Goal: Task Accomplishment & Management: Use online tool/utility

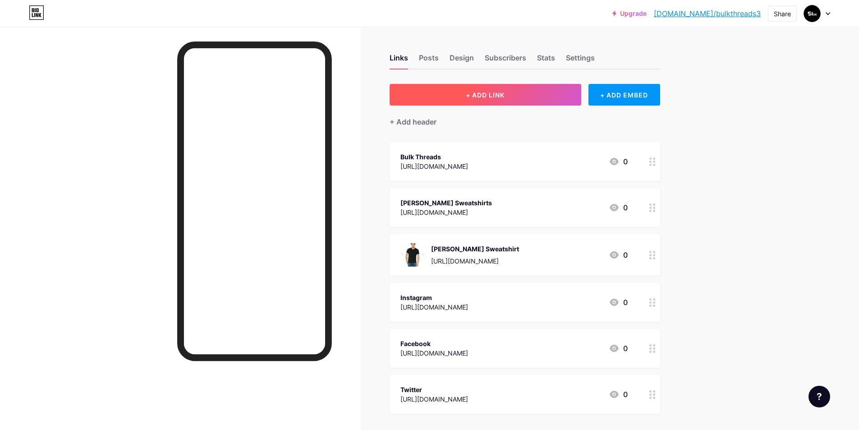
click at [491, 97] on span "+ ADD LINK" at bounding box center [485, 95] width 39 height 8
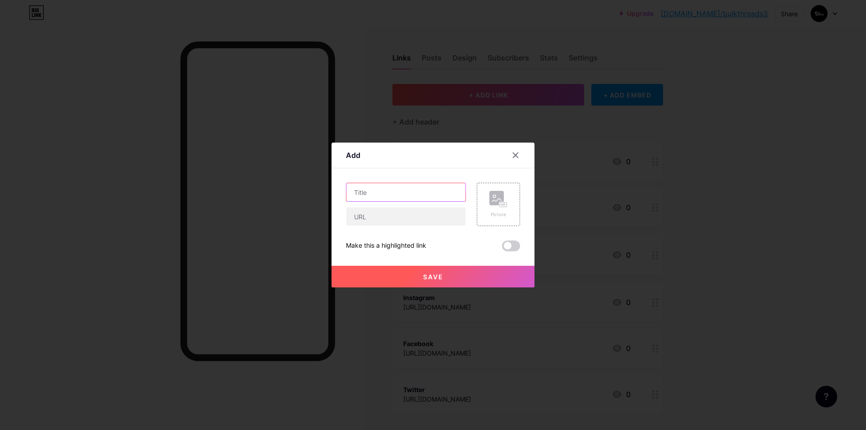
click at [387, 194] on input "text" at bounding box center [405, 192] width 119 height 18
click at [366, 189] on input "text" at bounding box center [405, 192] width 119 height 18
paste input "Sporttek"
type input "Sporttek"
click at [370, 211] on input "text" at bounding box center [405, 217] width 119 height 18
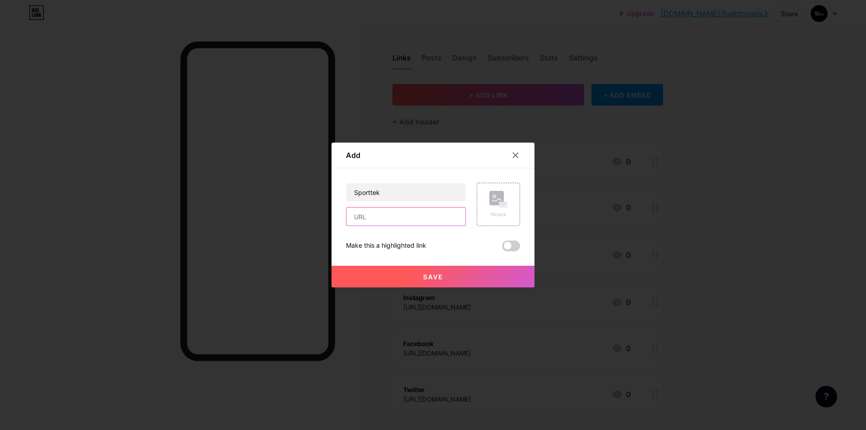
click at [366, 213] on input "text" at bounding box center [405, 217] width 119 height 18
paste input "[URL][DOMAIN_NAME]"
type input "[URL][DOMAIN_NAME]"
click at [429, 277] on span "Save" at bounding box center [433, 277] width 20 height 8
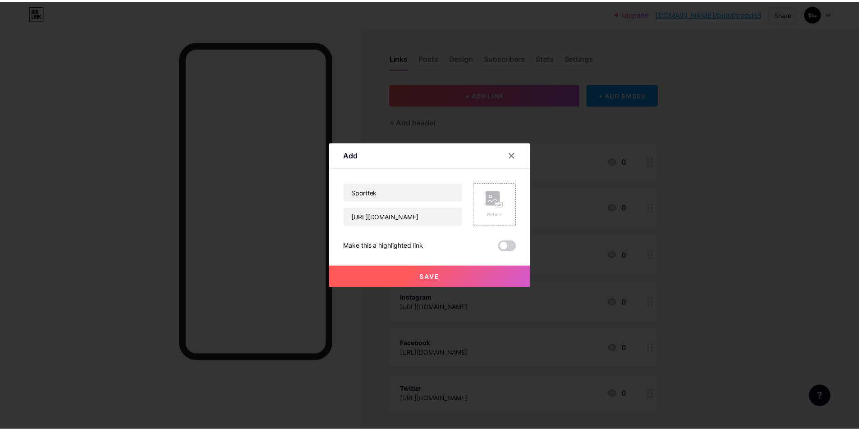
scroll to position [0, 0]
